Goal: Information Seeking & Learning: Learn about a topic

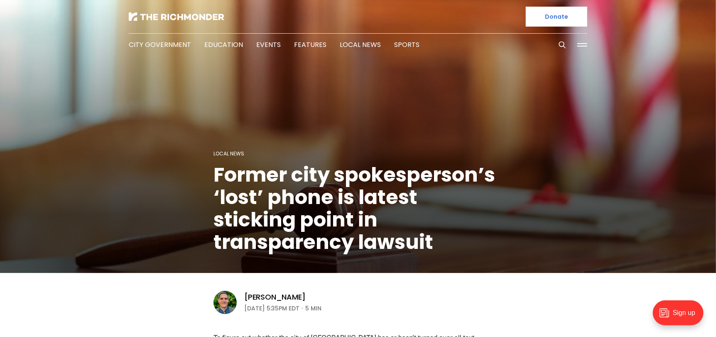
click at [249, 207] on h1 "Former city spokesperson’s ‘lost’ phone is latest sticking point in transparenc…" at bounding box center [357, 209] width 289 height 90
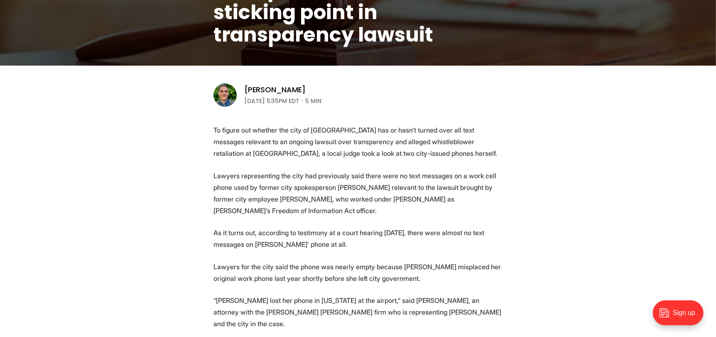
scroll to position [249, 0]
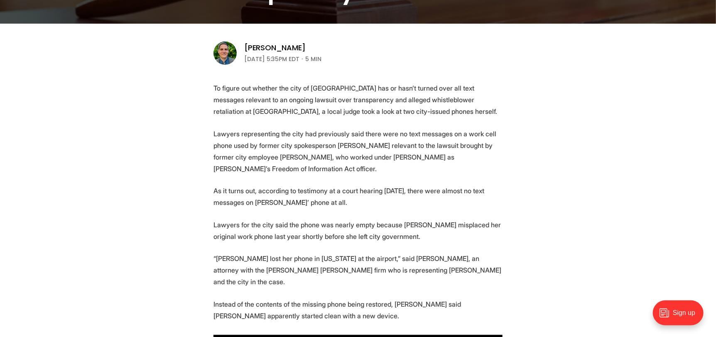
click at [247, 193] on p "As it turns out, according to testimony at a court hearing [DATE], there were a…" at bounding box center [357, 196] width 289 height 23
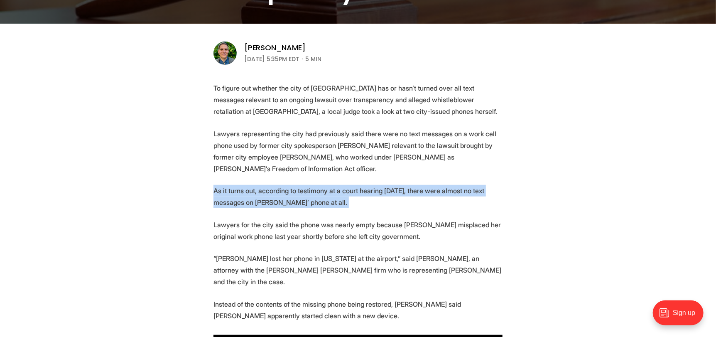
click at [247, 193] on p "As it turns out, according to testimony at a court hearing [DATE], there were a…" at bounding box center [357, 196] width 289 height 23
click at [257, 191] on p "As it turns out, according to testimony at a court hearing [DATE], there were a…" at bounding box center [357, 196] width 289 height 23
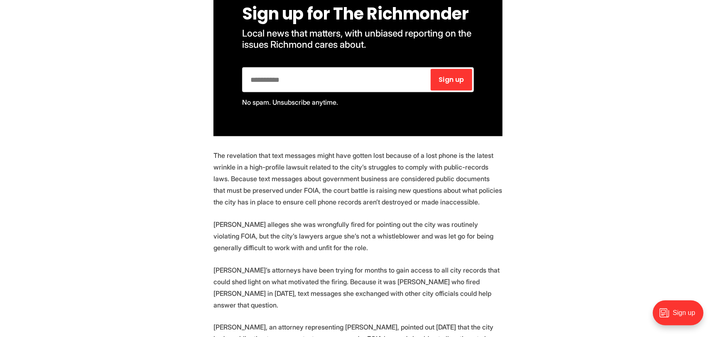
scroll to position [622, 0]
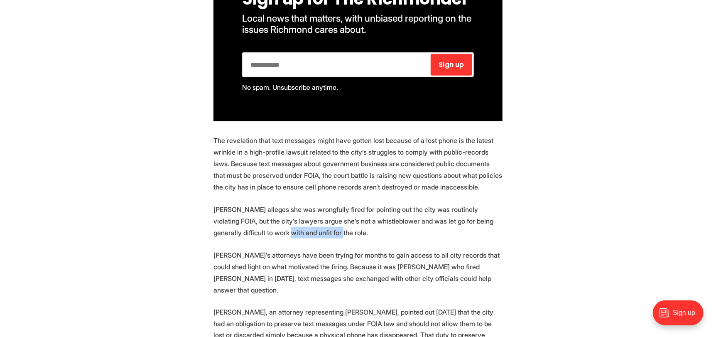
drag, startPoint x: 287, startPoint y: 224, endPoint x: 241, endPoint y: 219, distance: 46.4
click at [241, 219] on p "[PERSON_NAME] alleges she was wrongfully fired for pointing out the city was ro…" at bounding box center [357, 220] width 289 height 35
click at [244, 208] on p "[PERSON_NAME] alleges she was wrongfully fired for pointing out the city was ro…" at bounding box center [357, 220] width 289 height 35
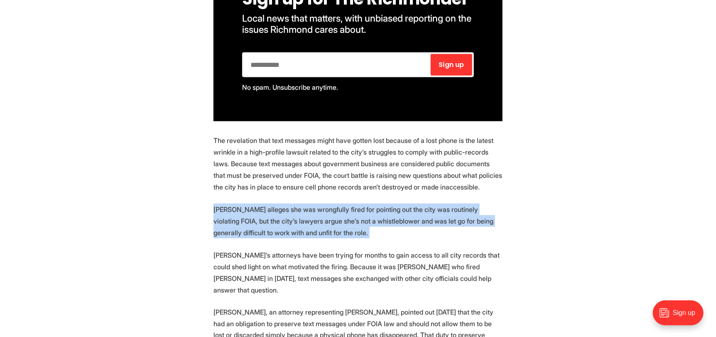
click at [244, 208] on p "[PERSON_NAME] alleges she was wrongfully fired for pointing out the city was ro…" at bounding box center [357, 220] width 289 height 35
click at [258, 210] on p "[PERSON_NAME] alleges she was wrongfully fired for pointing out the city was ro…" at bounding box center [357, 220] width 289 height 35
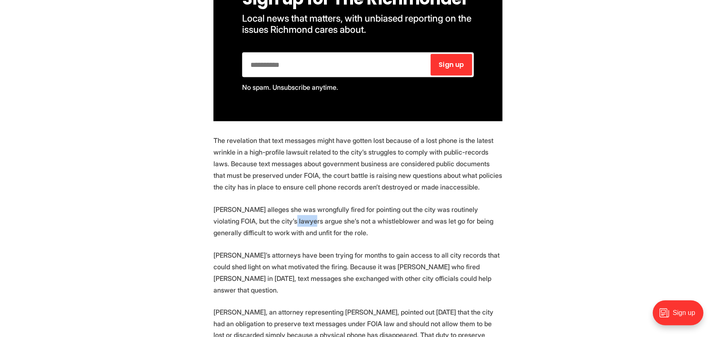
click at [258, 210] on p "[PERSON_NAME] alleges she was wrongfully fired for pointing out the city was ro…" at bounding box center [357, 220] width 289 height 35
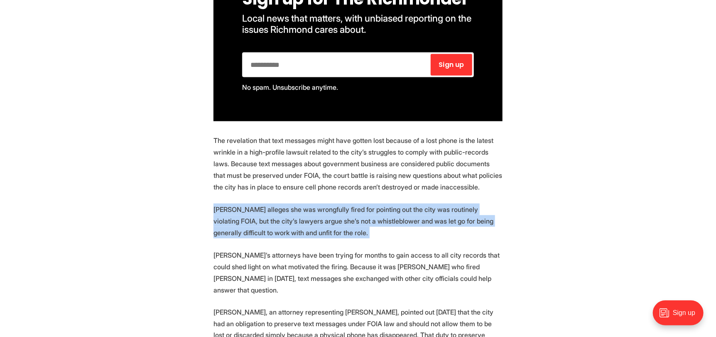
click at [258, 210] on p "[PERSON_NAME] alleges she was wrongfully fired for pointing out the city was ro…" at bounding box center [357, 220] width 289 height 35
click at [252, 211] on p "[PERSON_NAME] alleges she was wrongfully fired for pointing out the city was ro…" at bounding box center [357, 220] width 289 height 35
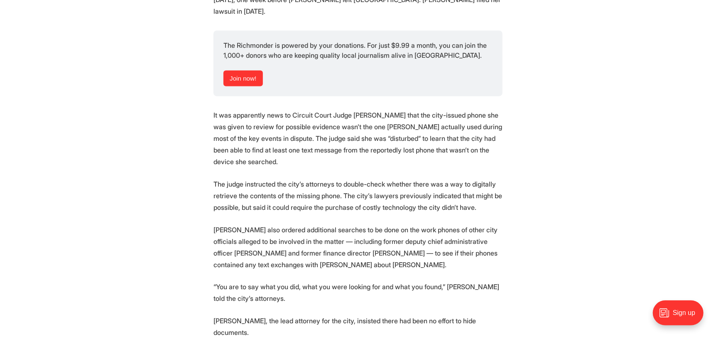
scroll to position [1079, 0]
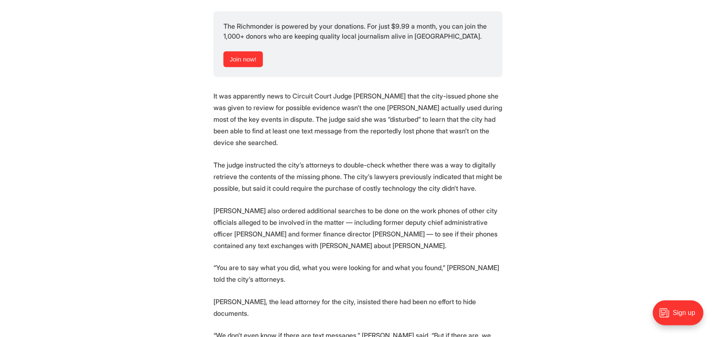
click at [571, 123] on section "To figure out whether the city of [GEOGRAPHIC_DATA] has or hasn’t turned over a…" at bounding box center [358, 53] width 716 height 1603
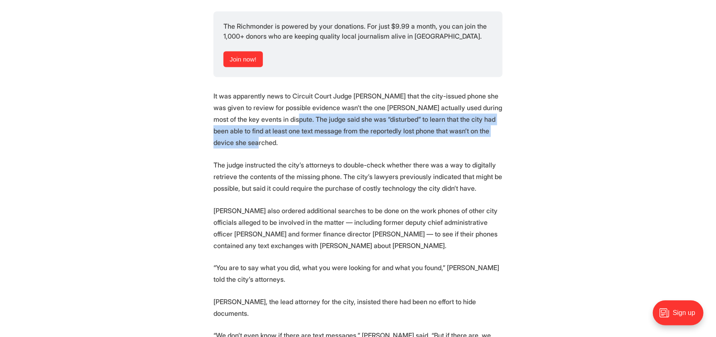
drag, startPoint x: 267, startPoint y: 73, endPoint x: 494, endPoint y: 84, distance: 227.8
click at [494, 90] on p "It was apparently news to Circuit Court Judge [PERSON_NAME] that the city-issue…" at bounding box center [357, 119] width 289 height 58
copy p "The judge said she was “disturbed” to learn that the city had been able to find…"
click at [247, 159] on p "The judge instructed the city’s attorneys to double-check whether there was a w…" at bounding box center [357, 176] width 289 height 35
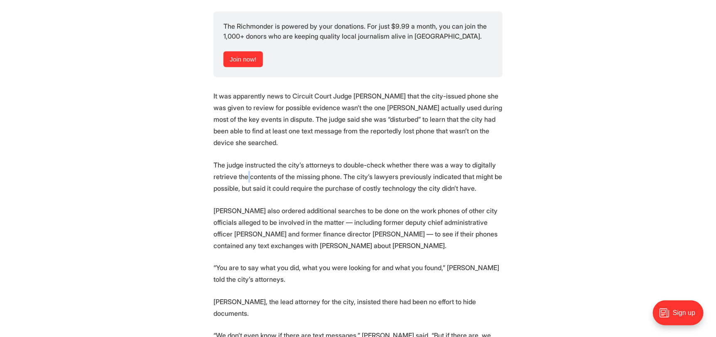
click at [247, 159] on p "The judge instructed the city’s attorneys to double-check whether there was a w…" at bounding box center [357, 176] width 289 height 35
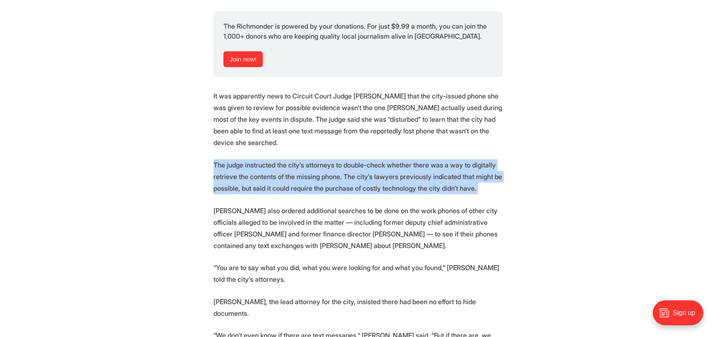
click at [247, 159] on p "The judge instructed the city’s attorneys to double-check whether there was a w…" at bounding box center [357, 176] width 289 height 35
click at [236, 159] on p "The judge instructed the city’s attorneys to double-check whether there was a w…" at bounding box center [357, 176] width 289 height 35
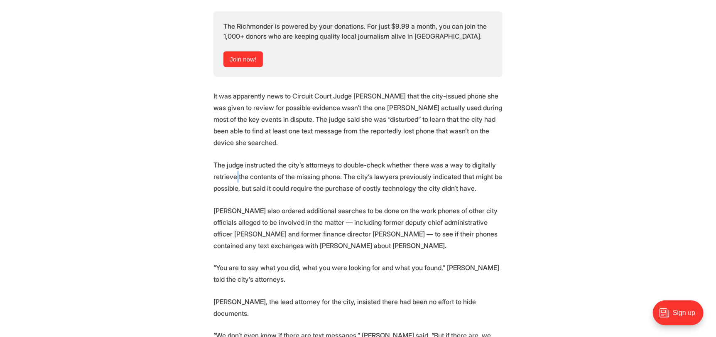
click at [236, 159] on p "The judge instructed the city’s attorneys to double-check whether there was a w…" at bounding box center [357, 176] width 289 height 35
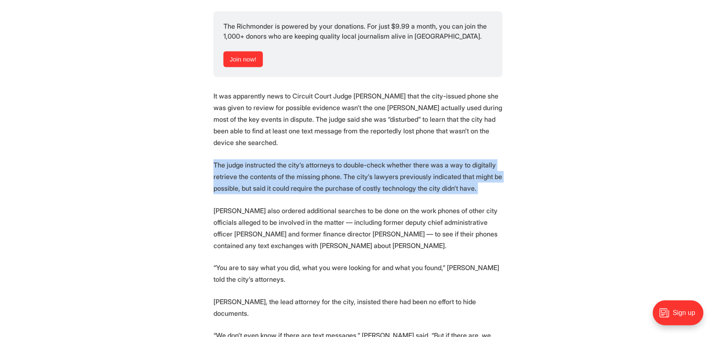
click at [236, 159] on p "The judge instructed the city’s attorneys to double-check whether there was a w…" at bounding box center [357, 176] width 289 height 35
click at [269, 159] on p "The judge instructed the city’s attorneys to double-check whether there was a w…" at bounding box center [357, 176] width 289 height 35
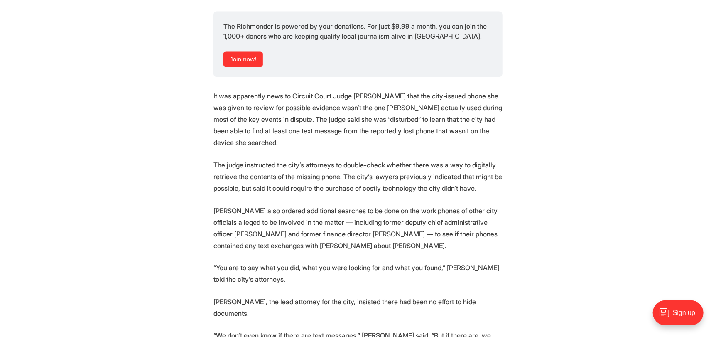
click at [251, 159] on p "The judge instructed the city’s attorneys to double-check whether there was a w…" at bounding box center [357, 176] width 289 height 35
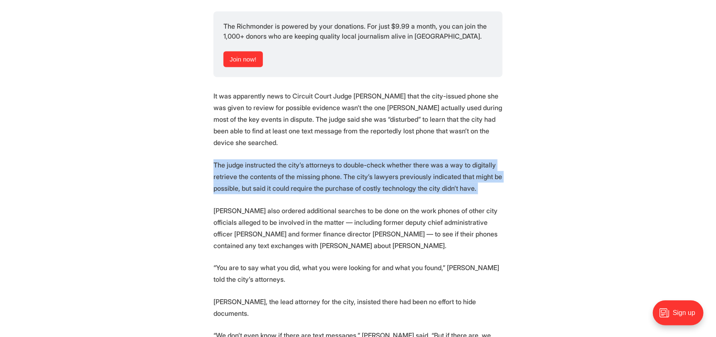
click at [251, 159] on p "The judge instructed the city’s attorneys to double-check whether there was a w…" at bounding box center [357, 176] width 289 height 35
click at [256, 159] on p "The judge instructed the city’s attorneys to double-check whether there was a w…" at bounding box center [357, 176] width 289 height 35
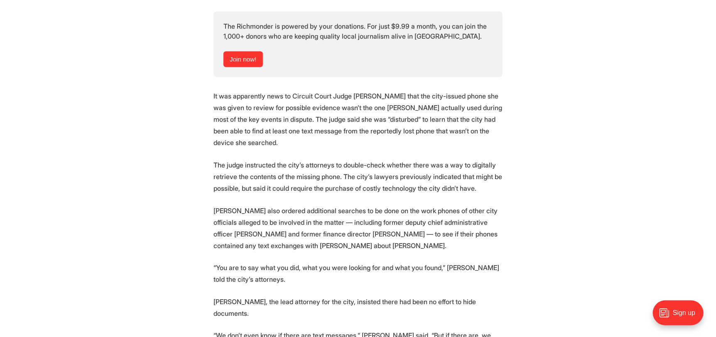
click at [235, 205] on p "[PERSON_NAME] also ordered additional searches to be done on the work phones of…" at bounding box center [357, 228] width 289 height 47
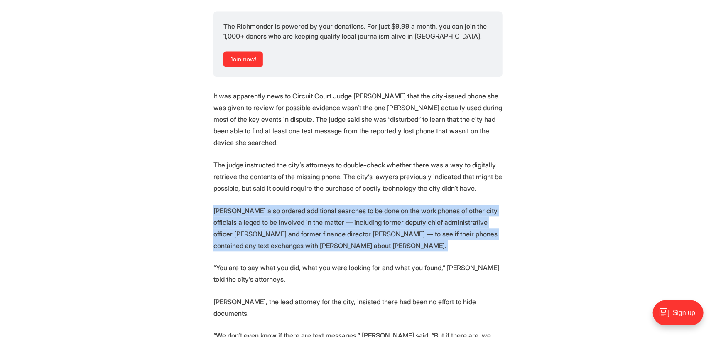
click at [235, 205] on p "[PERSON_NAME] also ordered additional searches to be done on the work phones of…" at bounding box center [357, 228] width 289 height 47
click at [259, 205] on p "[PERSON_NAME] also ordered additional searches to be done on the work phones of…" at bounding box center [357, 228] width 289 height 47
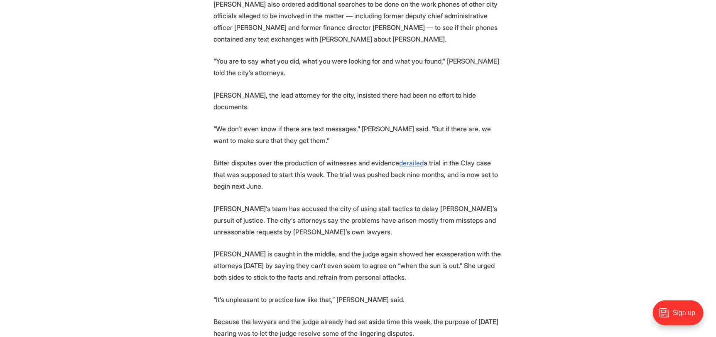
scroll to position [1287, 0]
click at [228, 201] on p "[PERSON_NAME]’s team has accused the city of using stall tactics to delay [PERS…" at bounding box center [357, 218] width 289 height 35
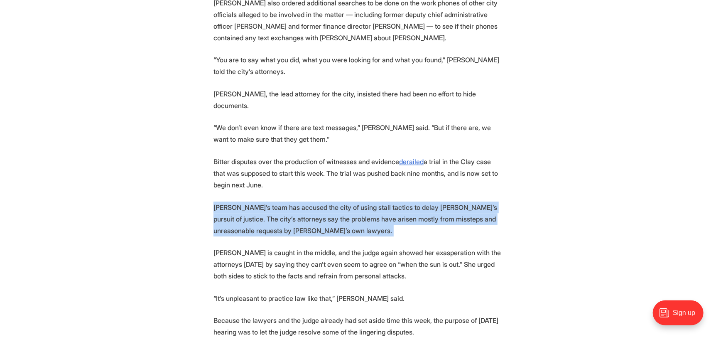
click at [228, 201] on p "[PERSON_NAME]’s team has accused the city of using stall tactics to delay [PERS…" at bounding box center [357, 218] width 289 height 35
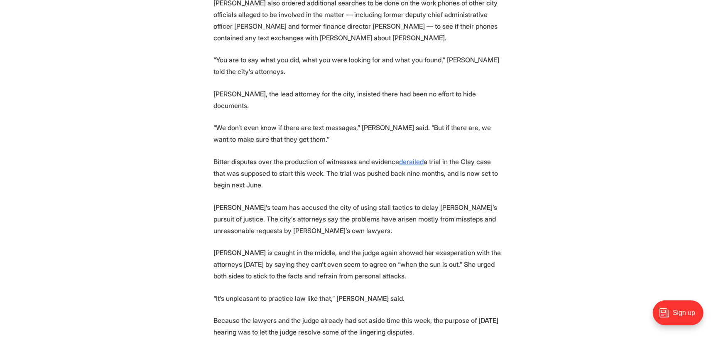
click at [296, 247] on p "[PERSON_NAME] is caught in the middle, and the judge again showed her exasperat…" at bounding box center [357, 264] width 289 height 35
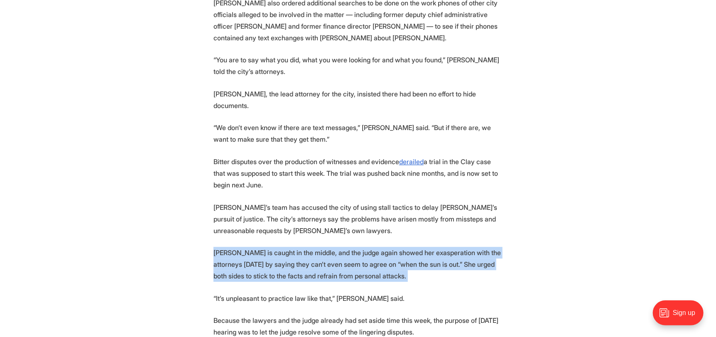
click at [296, 247] on p "[PERSON_NAME] is caught in the middle, and the judge again showed her exasperat…" at bounding box center [357, 264] width 289 height 35
click at [272, 247] on p "[PERSON_NAME] is caught in the middle, and the judge again showed her exasperat…" at bounding box center [357, 264] width 289 height 35
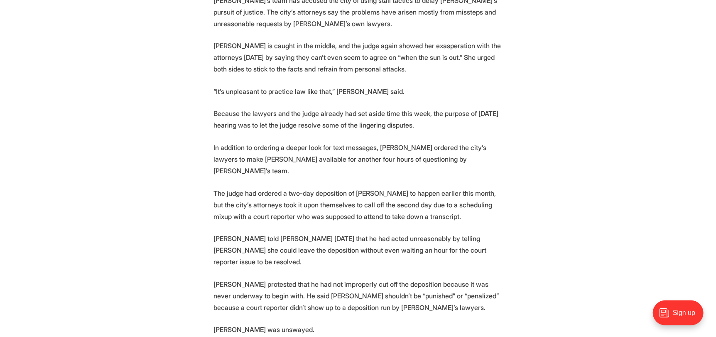
scroll to position [1495, 0]
click at [271, 277] on p "[PERSON_NAME] protested that he had not improperly cut off the deposition becau…" at bounding box center [357, 294] width 289 height 35
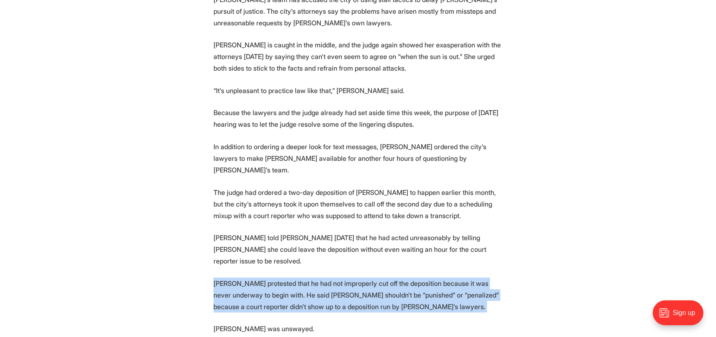
click at [271, 277] on p "[PERSON_NAME] protested that he had not improperly cut off the deposition becau…" at bounding box center [357, 294] width 289 height 35
click at [311, 277] on p "[PERSON_NAME] protested that he had not improperly cut off the deposition becau…" at bounding box center [357, 294] width 289 height 35
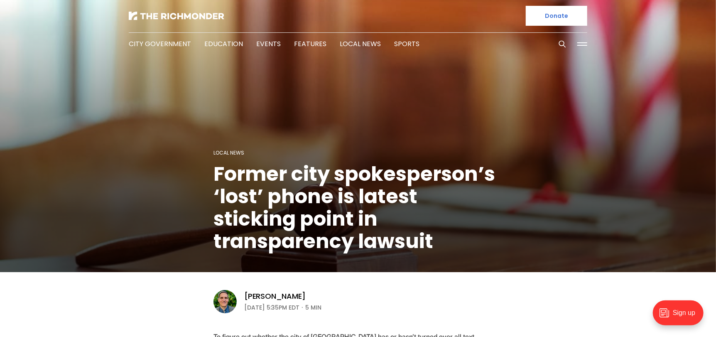
scroll to position [0, 0]
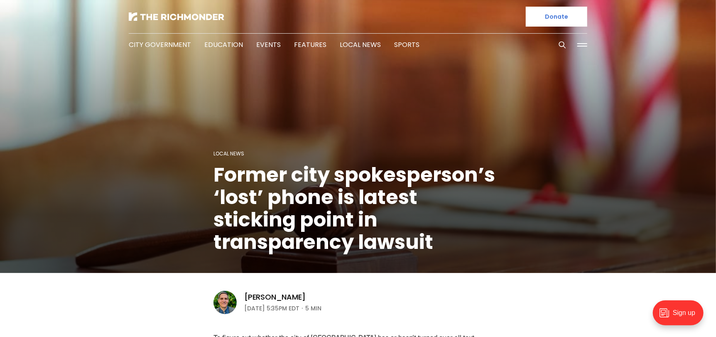
click at [289, 190] on h1 "Former city spokesperson’s ‘lost’ phone is latest sticking point in transparenc…" at bounding box center [357, 209] width 289 height 90
